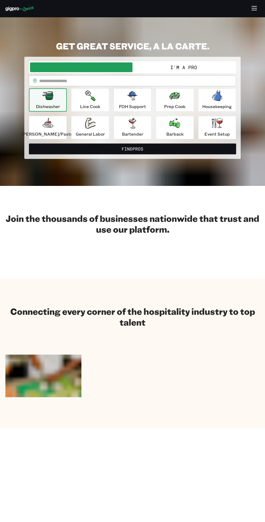
click at [177, 267] on section "Join the thousands of businesses nationwide that trust and use our platform." at bounding box center [132, 232] width 265 height 93
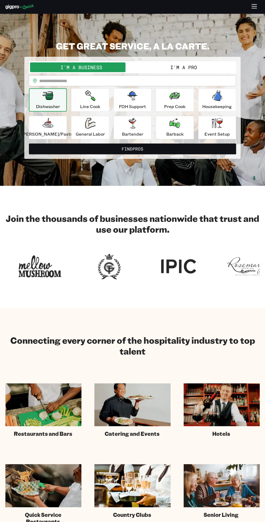
click at [254, 8] on icon "button" at bounding box center [253, 8] width 5 height 0
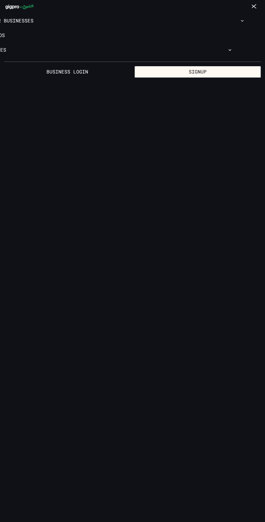
click at [254, 7] on icon "button" at bounding box center [254, 7] width 6 height 6
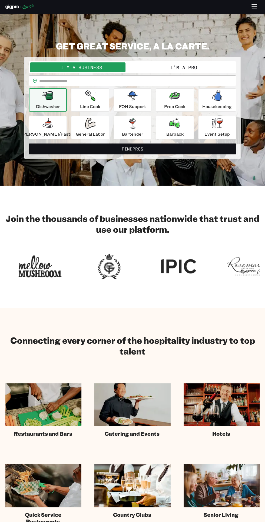
click at [100, 98] on div "Line Cook" at bounding box center [90, 99] width 20 height 19
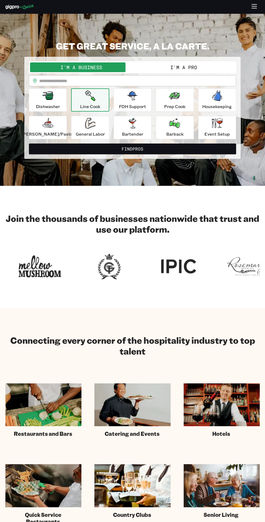
click at [206, 69] on button "I'm a Pro" at bounding box center [183, 67] width 102 height 10
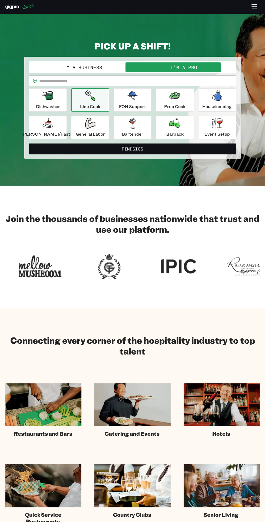
click at [95, 91] on icon "button" at bounding box center [90, 95] width 10 height 11
click at [96, 68] on button "I'm a Business" at bounding box center [81, 67] width 102 height 10
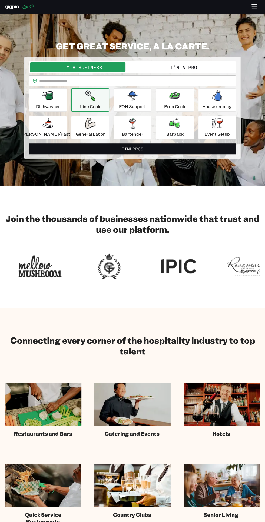
click at [198, 69] on button "I'm a Pro" at bounding box center [183, 67] width 102 height 10
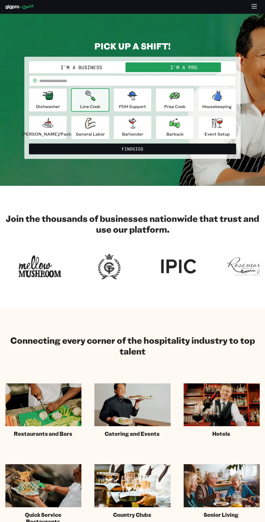
click at [209, 83] on input "text" at bounding box center [137, 80] width 197 height 11
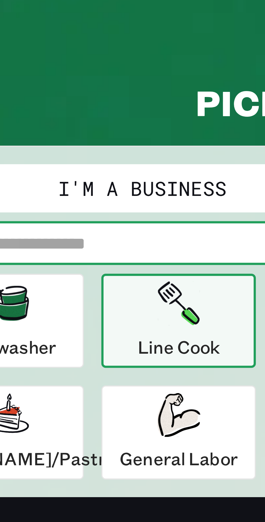
type input "*****"
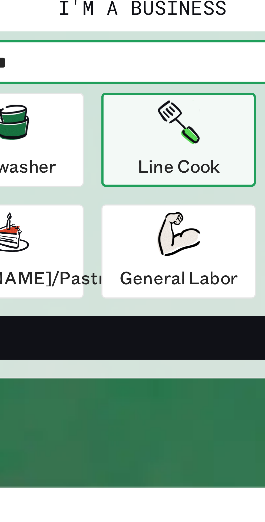
click at [110, 150] on button "Find Gigs" at bounding box center [132, 148] width 207 height 11
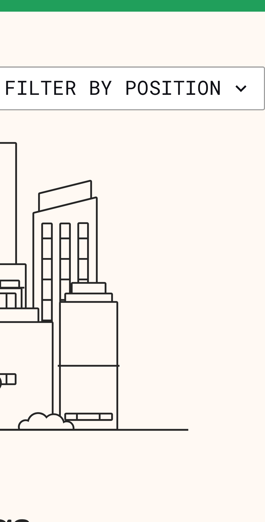
click at [251, 138] on button "Filter by position" at bounding box center [225, 135] width 69 height 11
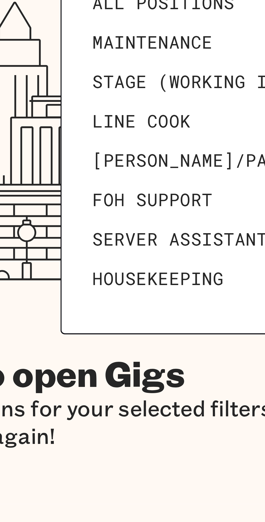
click at [202, 216] on span "Housekeeping" at bounding box center [195, 218] width 32 height 5
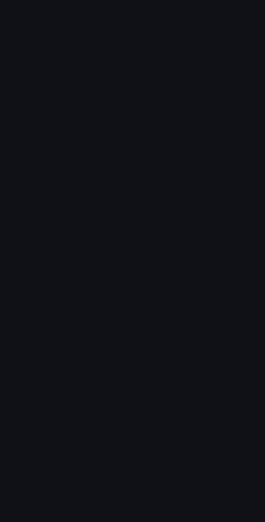
scroll to position [341, 0]
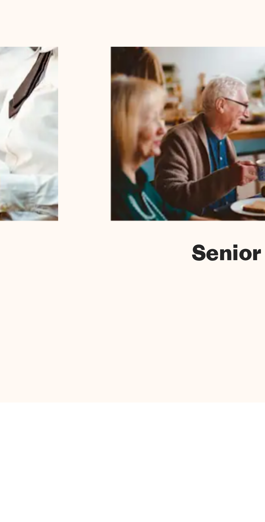
scroll to position [60, 0]
